Goal: Information Seeking & Learning: Learn about a topic

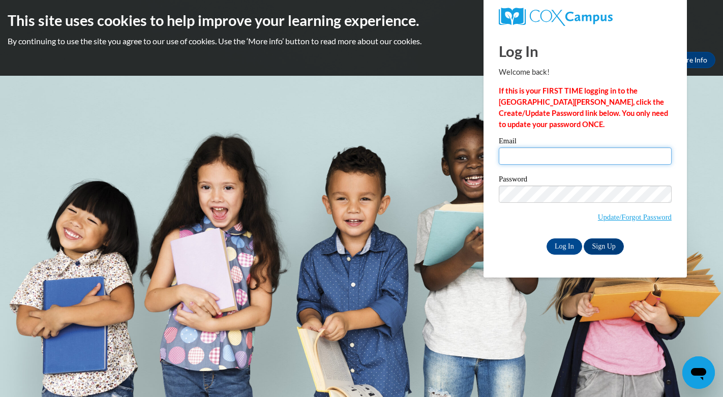
type input "assistantdirector@zionchristianacademyga.com"
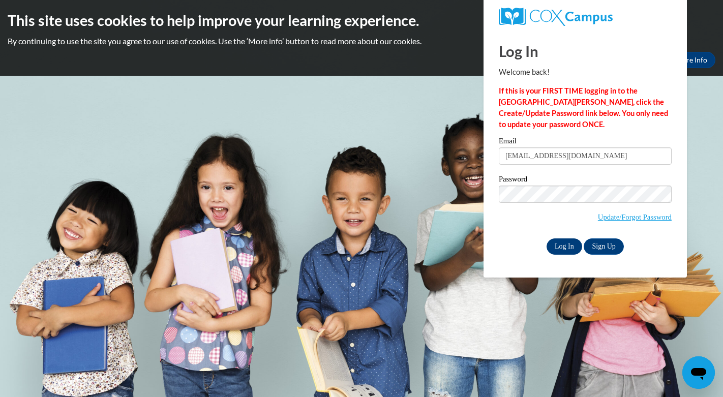
click at [564, 248] on input "Log In" at bounding box center [565, 247] width 36 height 16
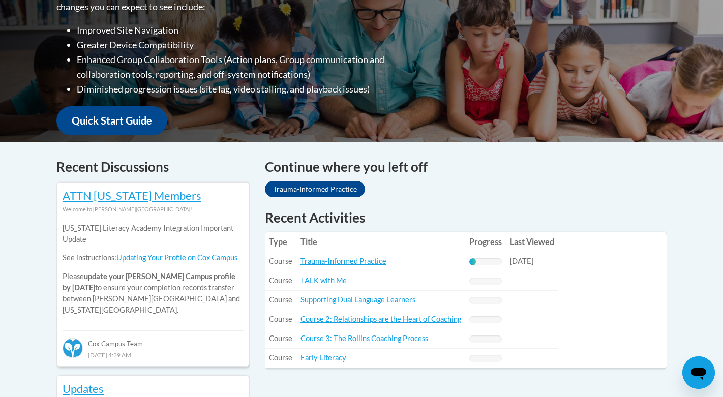
scroll to position [305, 0]
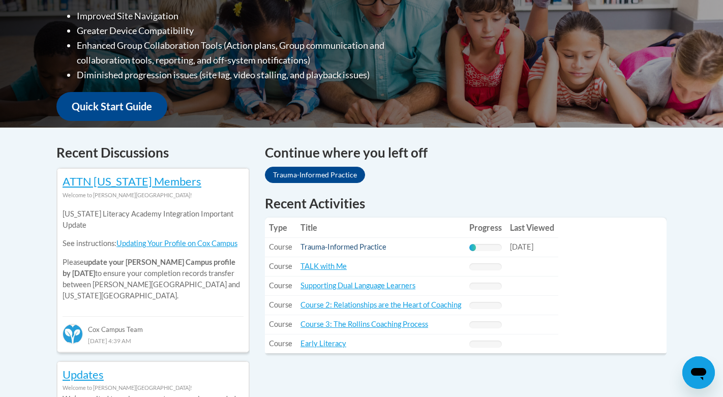
click at [332, 251] on link "Trauma-Informed Practice" at bounding box center [344, 247] width 86 height 9
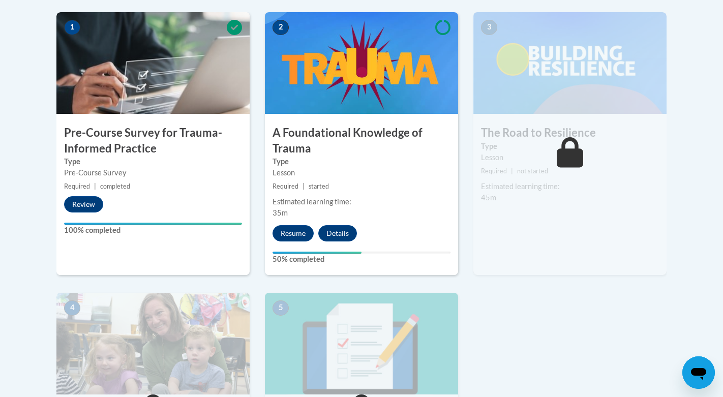
scroll to position [345, 0]
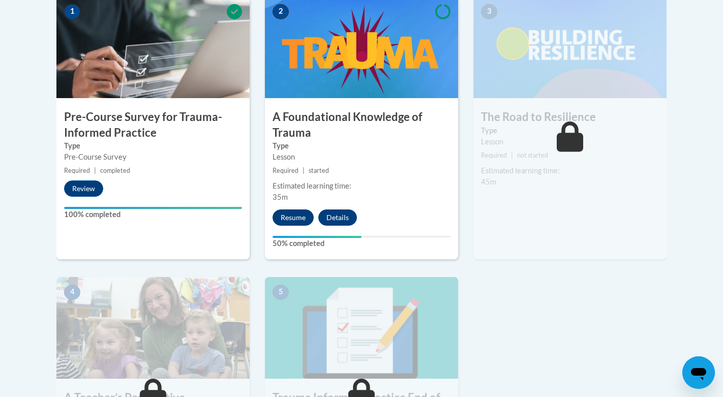
click at [298, 218] on button "Resume" at bounding box center [293, 218] width 41 height 16
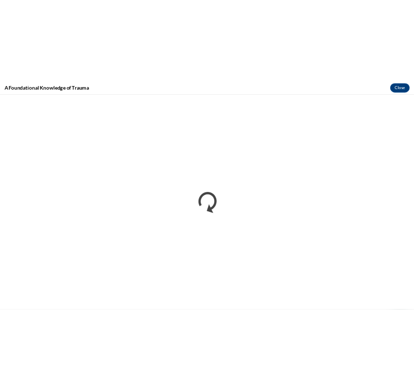
scroll to position [0, 0]
